Goal: Information Seeking & Learning: Learn about a topic

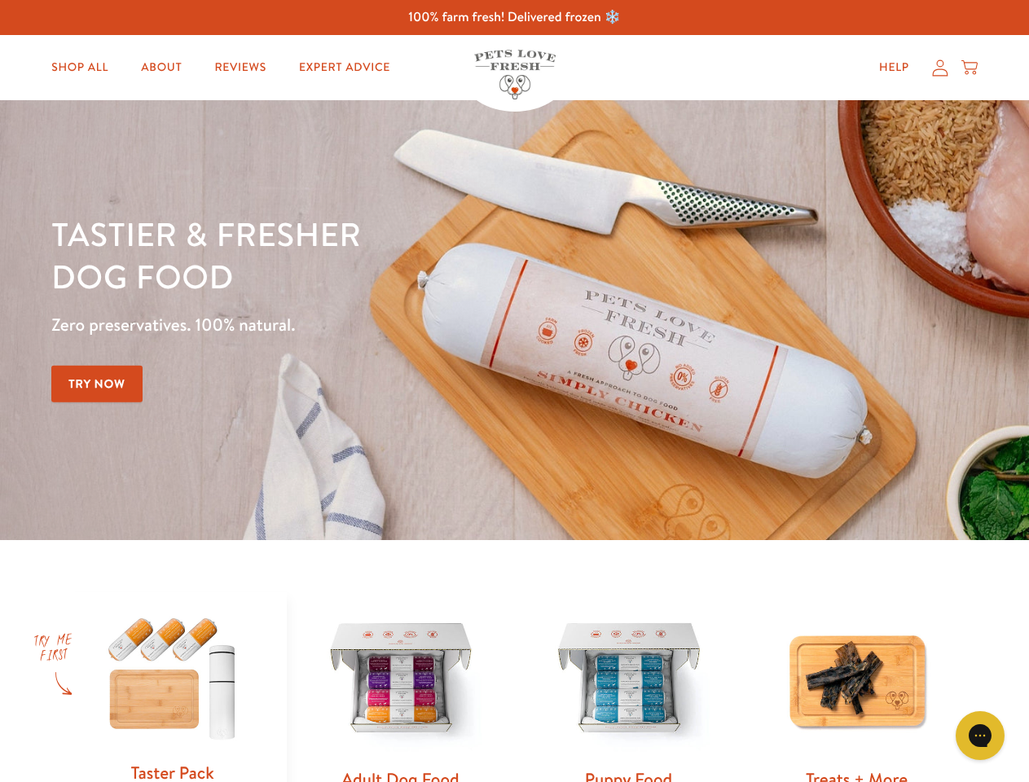
click at [514, 391] on div "Tastier & fresher dog food Zero preservatives. 100% natural. Try Now" at bounding box center [360, 320] width 618 height 215
click at [980, 736] on icon "Open gorgias live chat" at bounding box center [979, 735] width 15 height 15
